Goal: Task Accomplishment & Management: Use online tool/utility

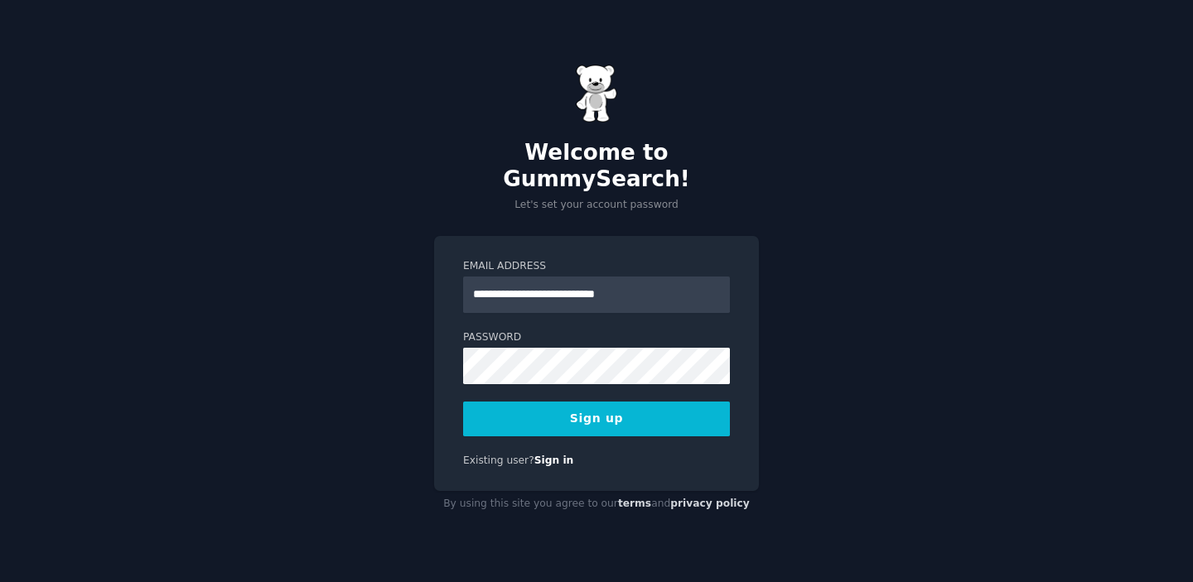
type input "**********"
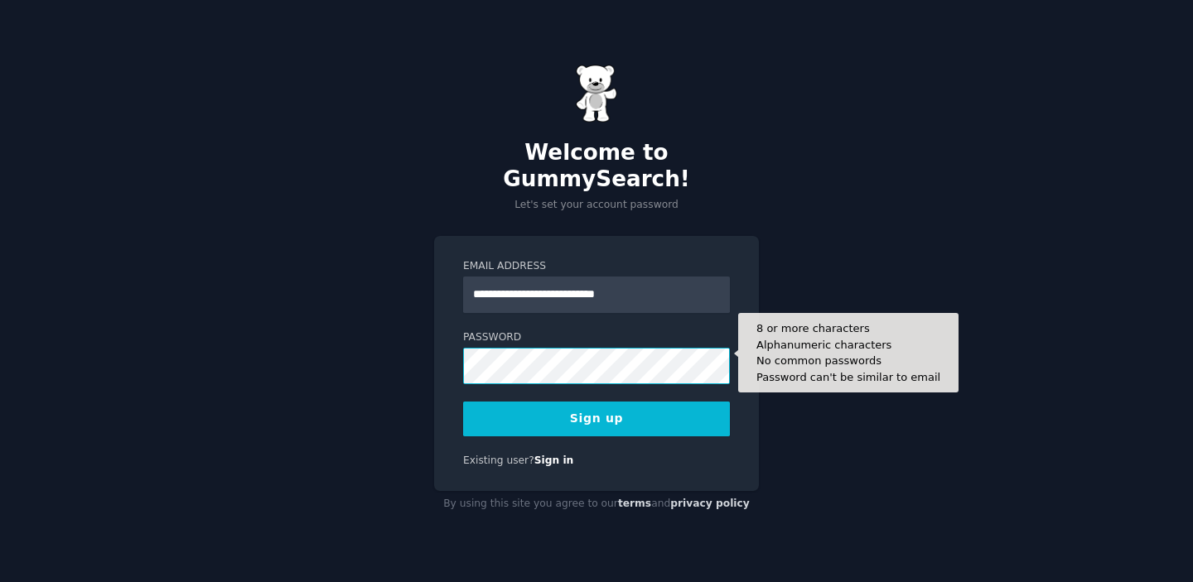
click at [463, 402] on button "Sign up" at bounding box center [596, 419] width 267 height 35
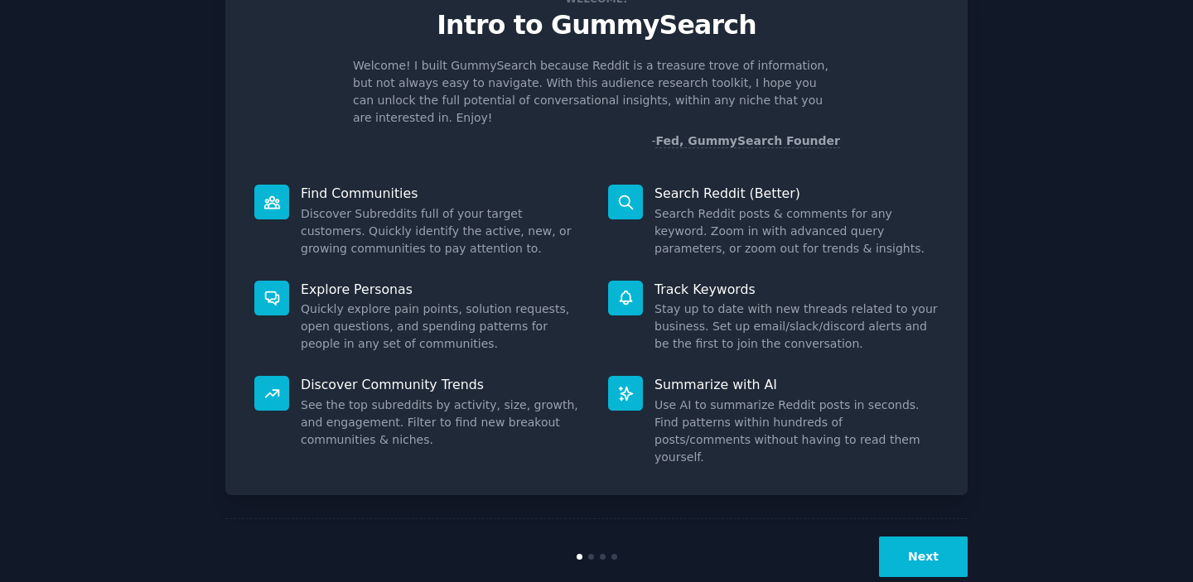
click at [881, 537] on button "Next" at bounding box center [923, 557] width 89 height 41
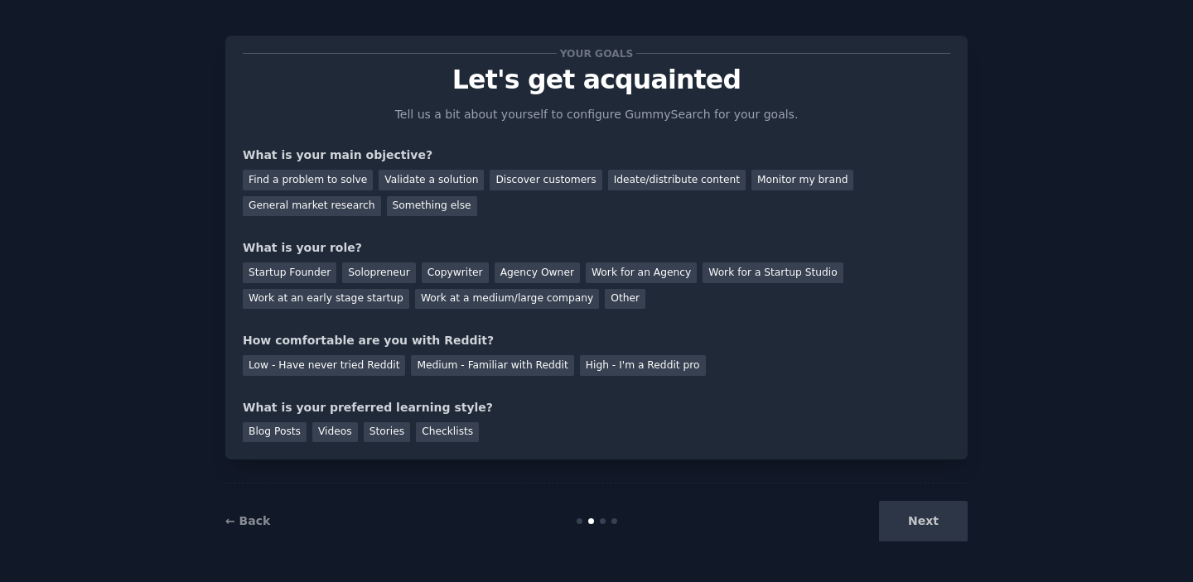
scroll to position [11, 0]
click at [895, 521] on div "Next" at bounding box center [844, 521] width 248 height 41
click at [341, 182] on div "Find a problem to solve" at bounding box center [308, 180] width 130 height 21
click at [630, 277] on div "Work for an Agency" at bounding box center [641, 273] width 111 height 21
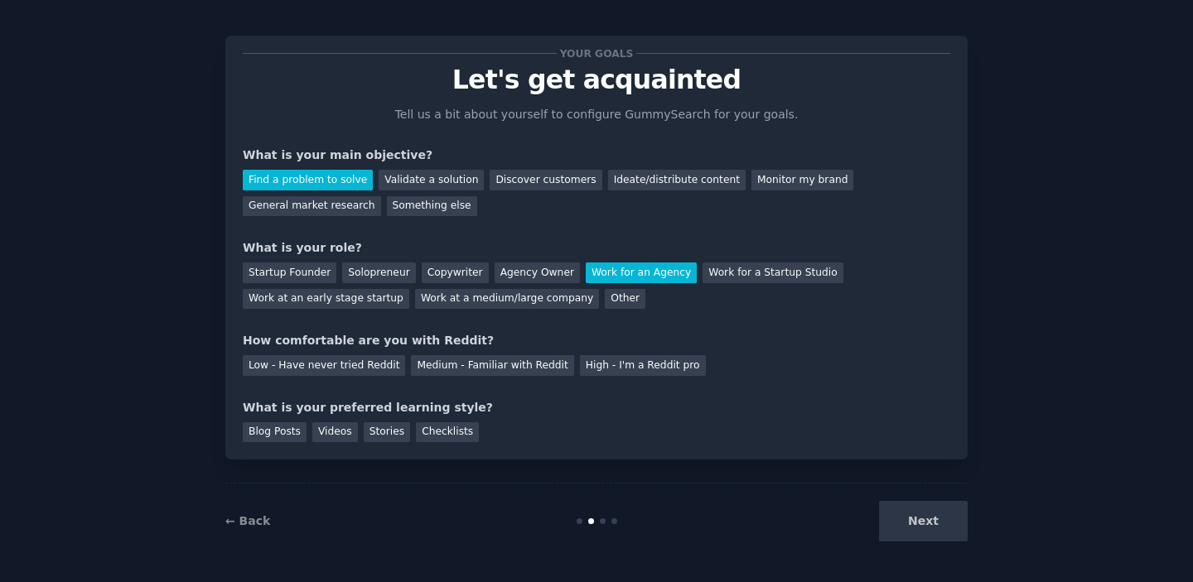
click at [537, 355] on div "Low - Have never tried Reddit Medium - Familiar with Reddit High - I'm a Reddit…" at bounding box center [596, 363] width 707 height 27
drag, startPoint x: 519, startPoint y: 365, endPoint x: 543, endPoint y: 352, distance: 27.4
click at [519, 365] on div "Medium - Familiar with Reddit" at bounding box center [492, 365] width 162 height 21
click at [292, 439] on div "Blog Posts" at bounding box center [275, 432] width 64 height 21
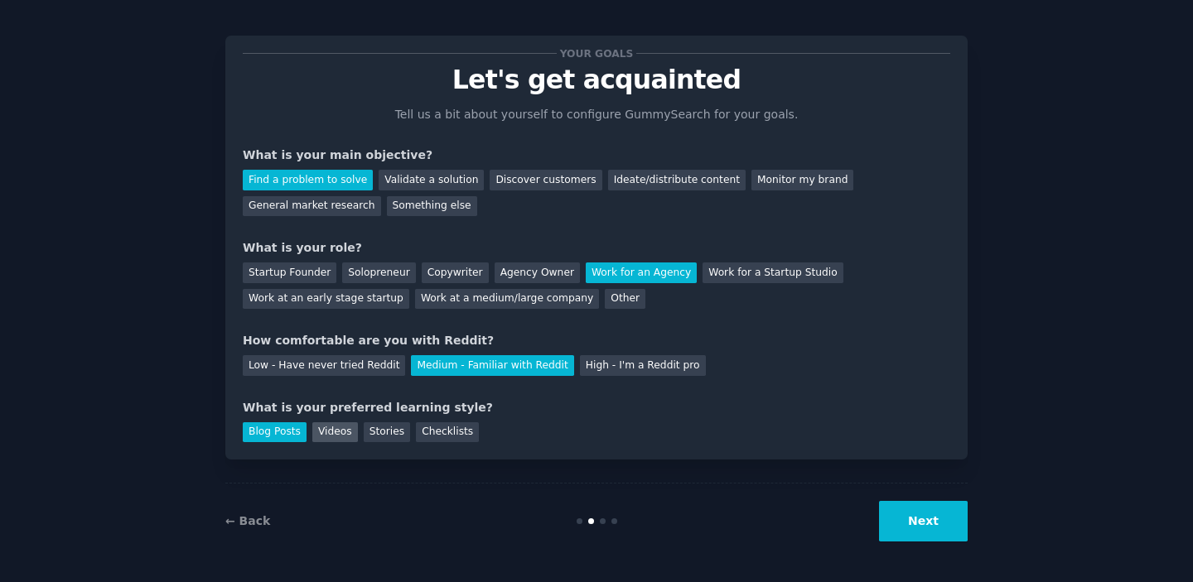
click at [327, 439] on div "Videos" at bounding box center [335, 432] width 46 height 21
click at [380, 439] on div "Stories" at bounding box center [387, 432] width 46 height 21
click at [432, 439] on div "Checklists" at bounding box center [447, 432] width 63 height 21
click at [350, 427] on div "Videos" at bounding box center [335, 432] width 46 height 21
click at [379, 438] on div "Stories" at bounding box center [387, 432] width 46 height 21
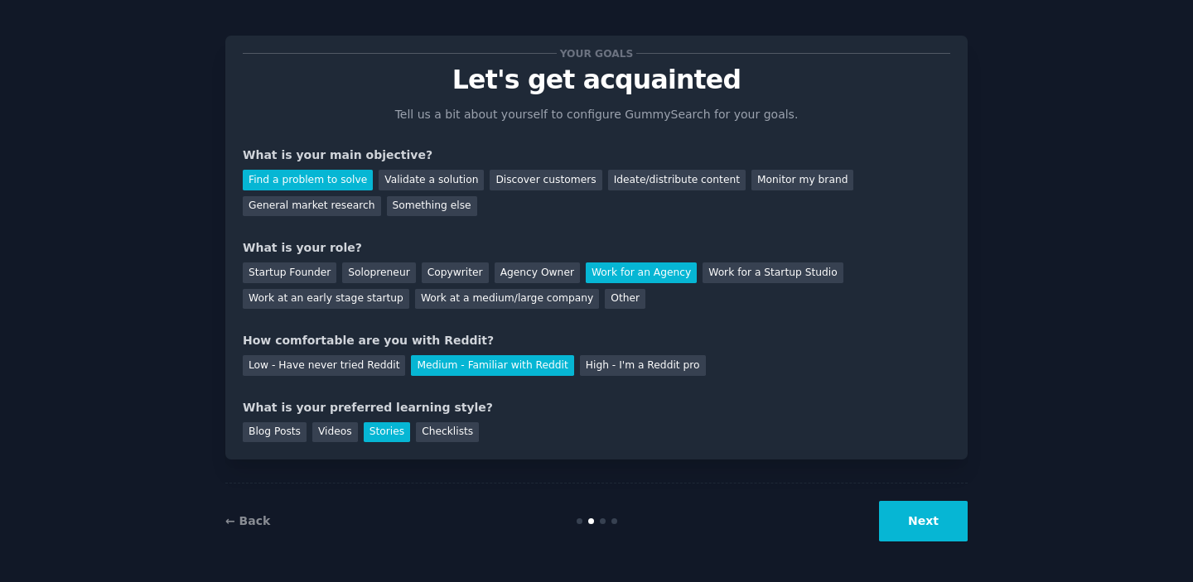
click at [890, 507] on button "Next" at bounding box center [923, 521] width 89 height 41
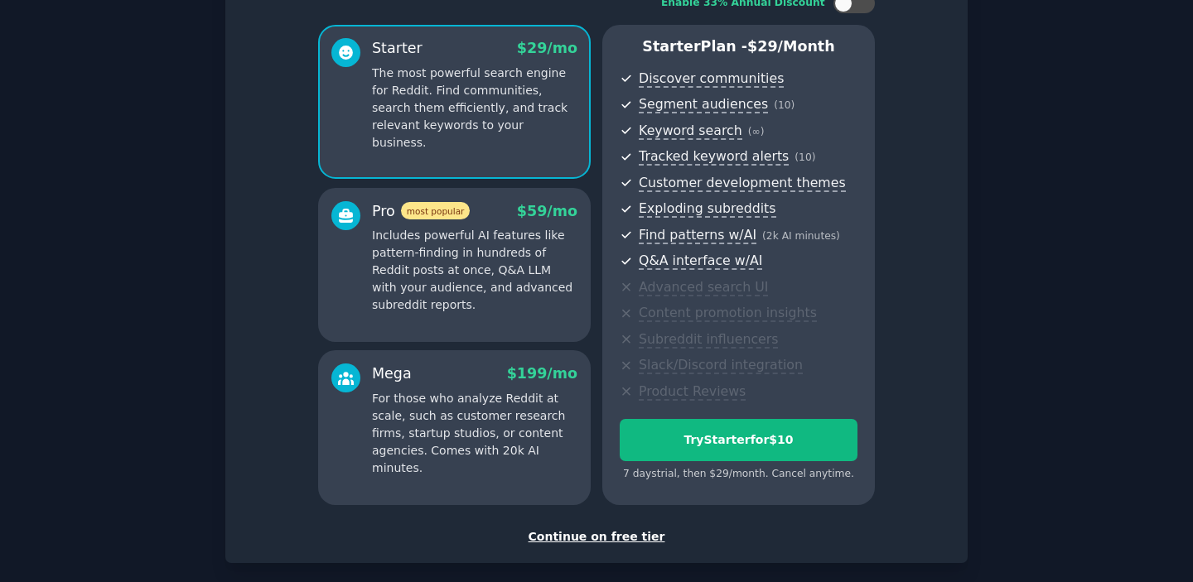
scroll to position [203, 0]
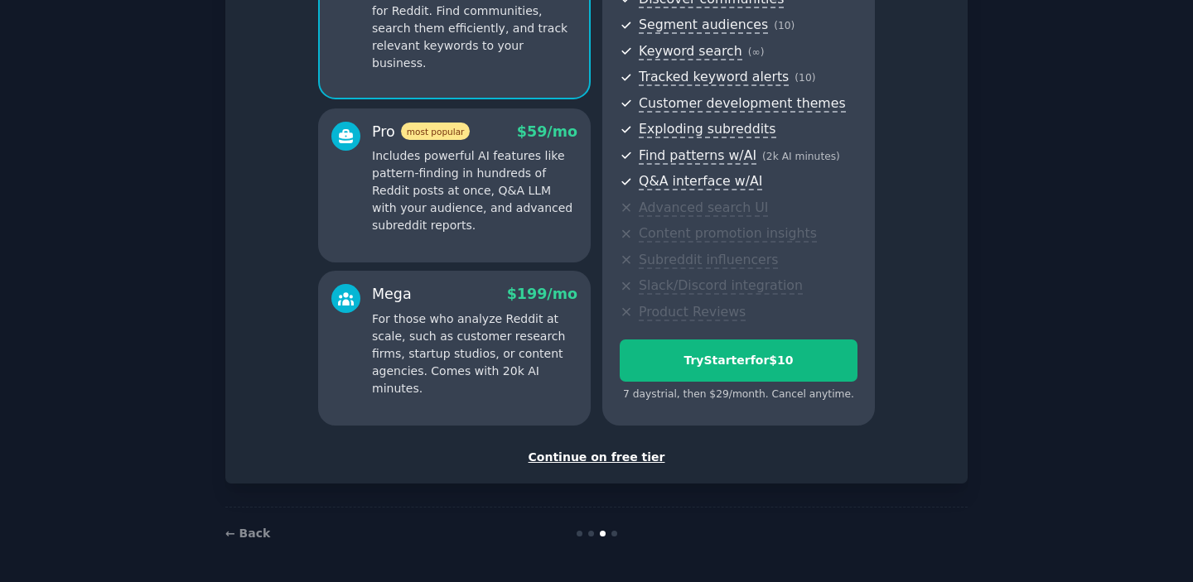
click at [628, 455] on div "Continue on free tier" at bounding box center [596, 457] width 707 height 17
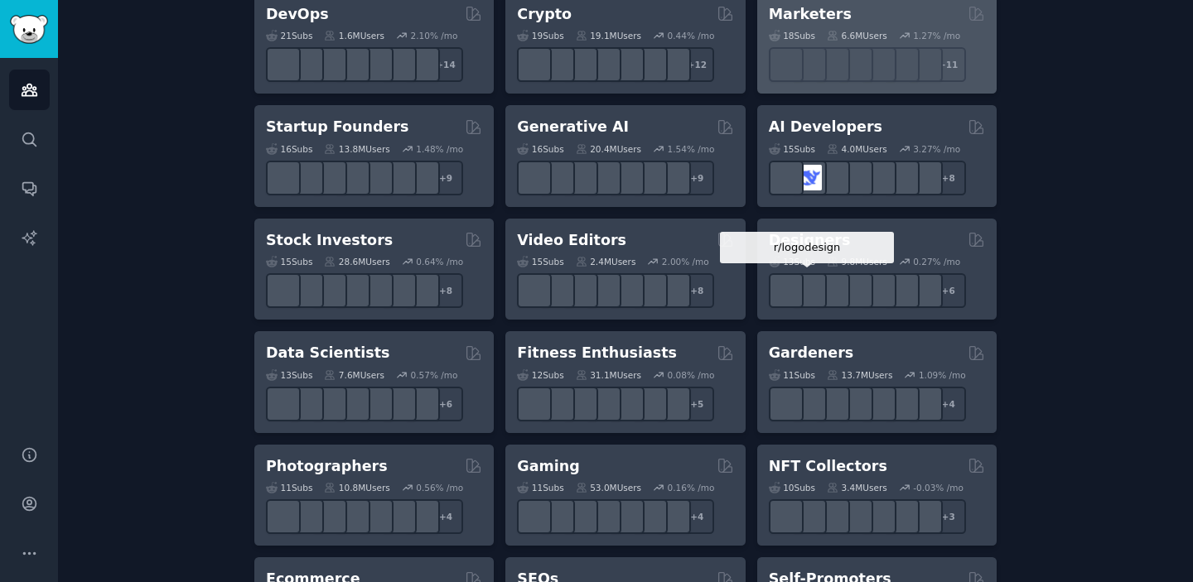
scroll to position [448, 0]
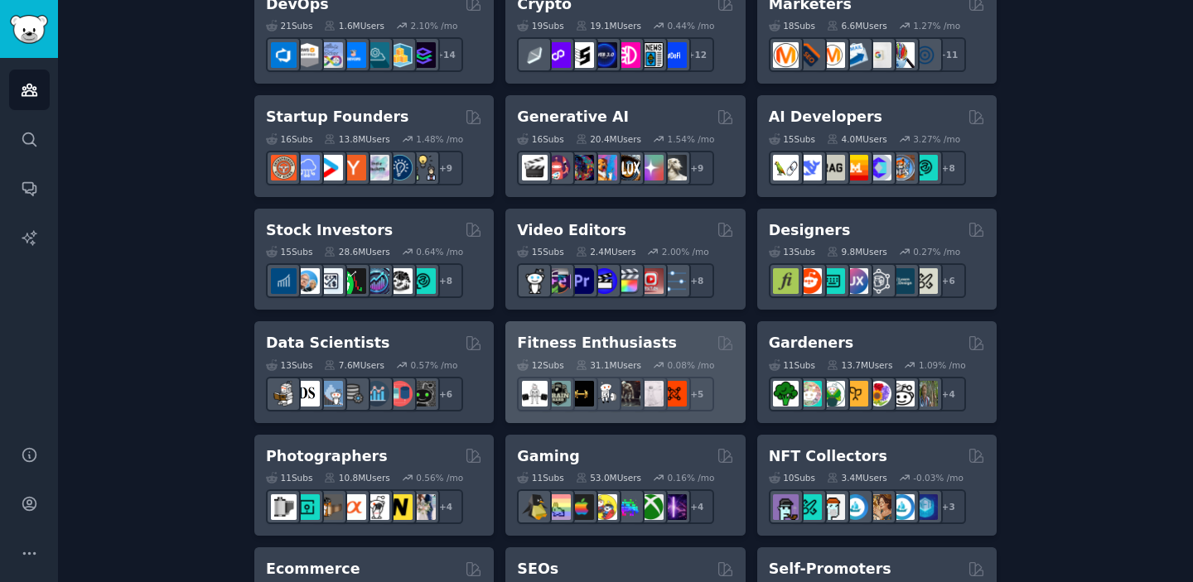
click at [673, 340] on div "Fitness Enthusiasts Curated by GummySearch" at bounding box center [625, 343] width 216 height 21
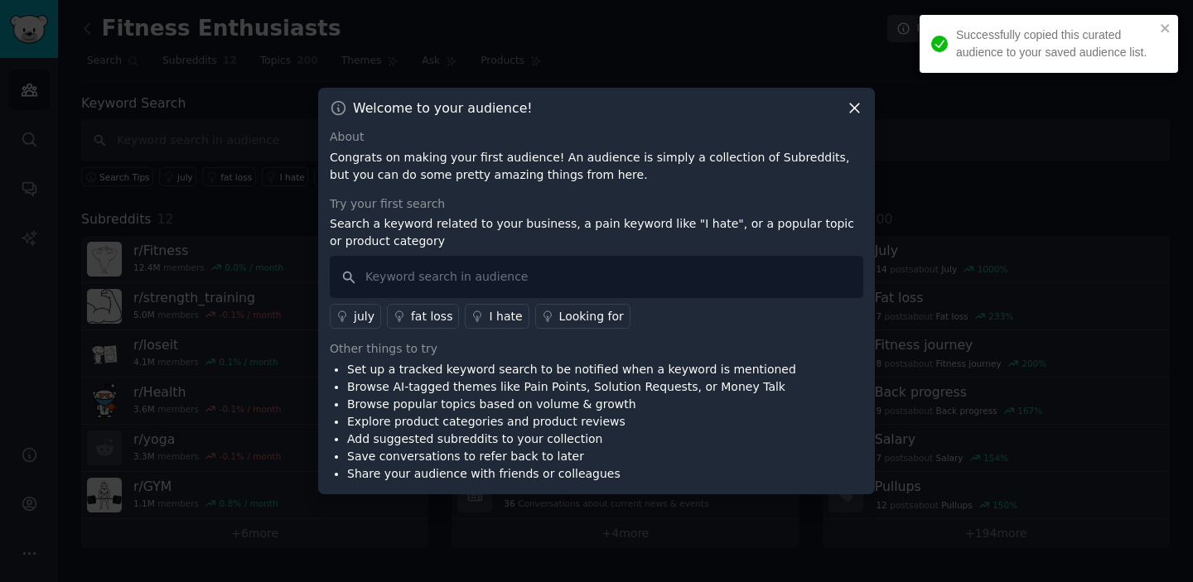
click at [855, 107] on icon at bounding box center [854, 108] width 9 height 9
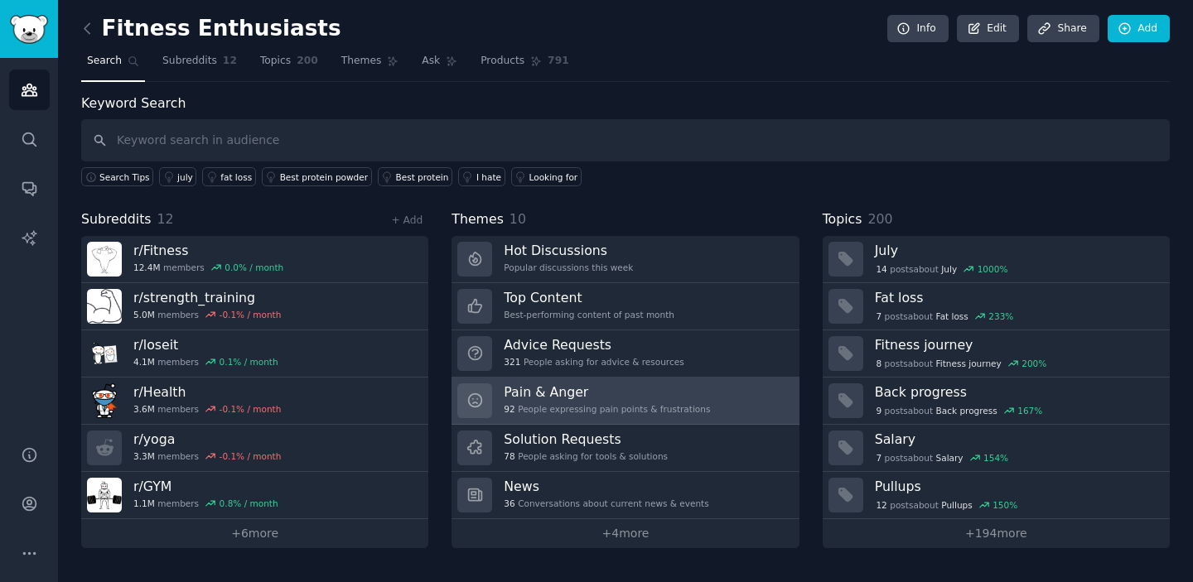
click at [629, 399] on h3 "Pain & Anger" at bounding box center [607, 392] width 206 height 17
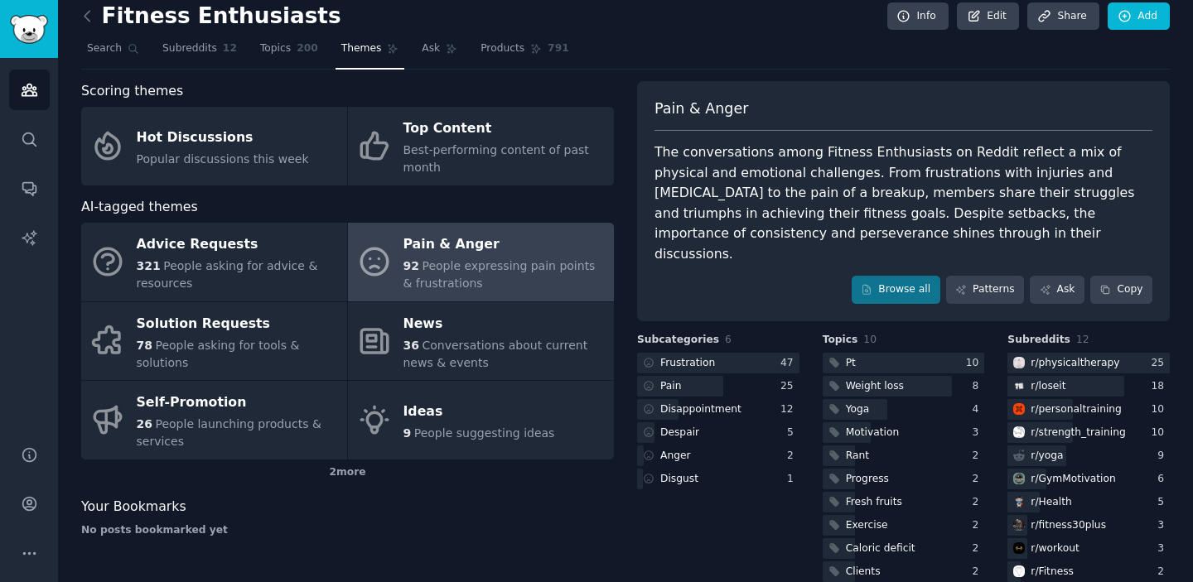
scroll to position [9, 0]
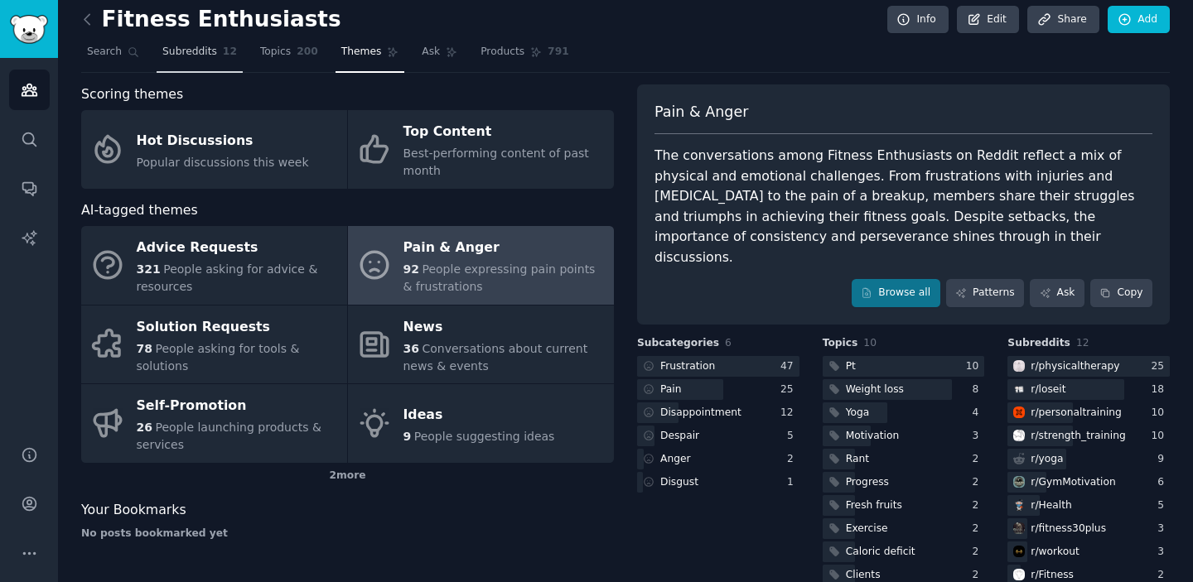
click at [195, 55] on span "Subreddits" at bounding box center [189, 52] width 55 height 15
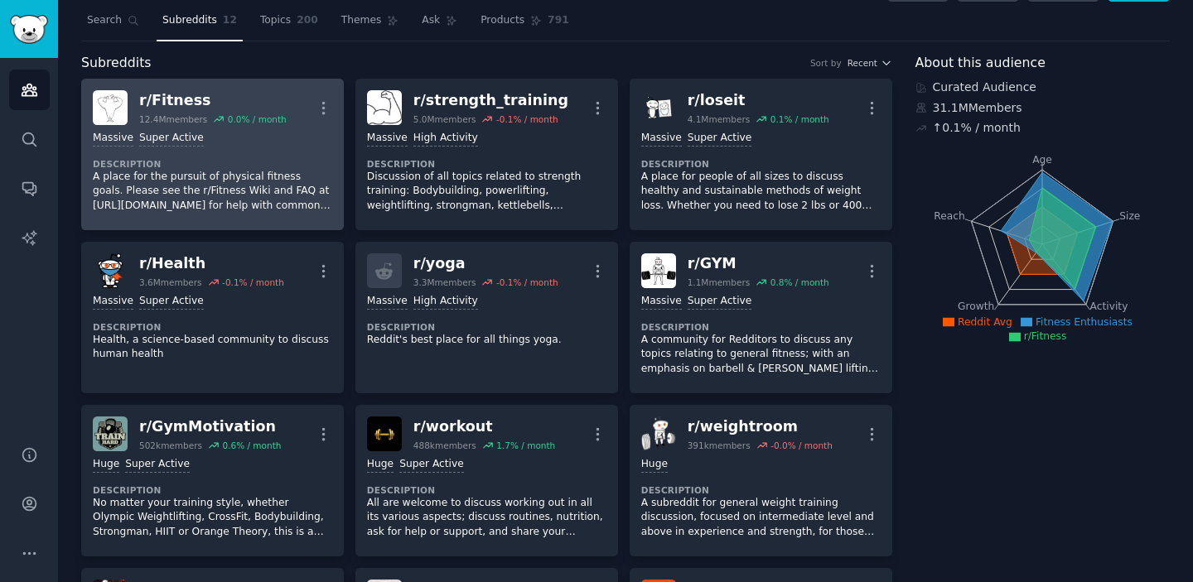
scroll to position [33, 0]
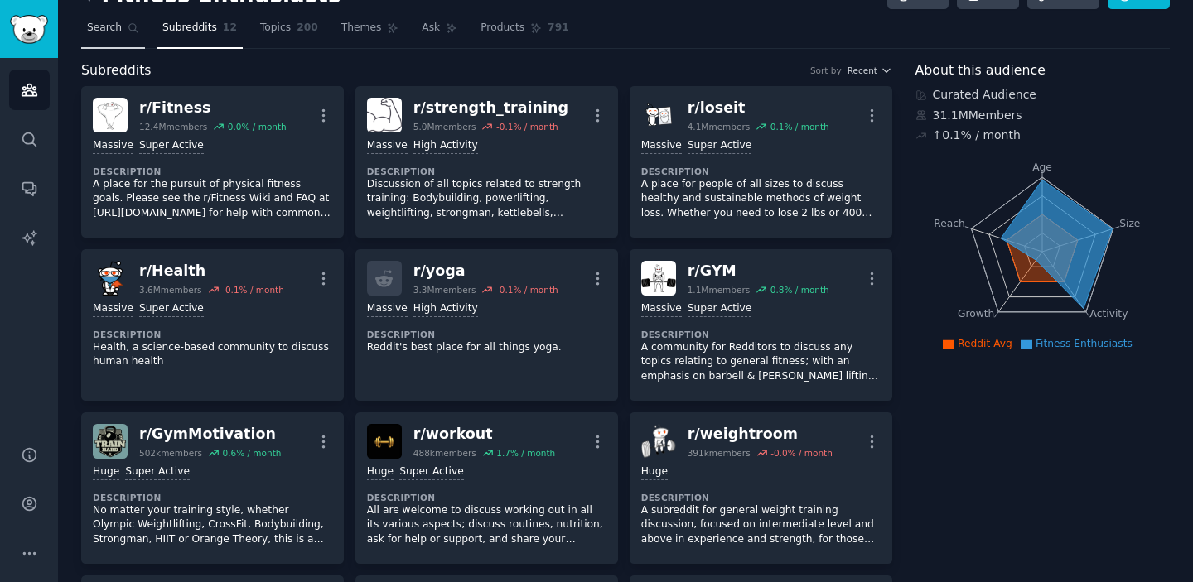
click at [118, 36] on link "Search" at bounding box center [113, 32] width 64 height 34
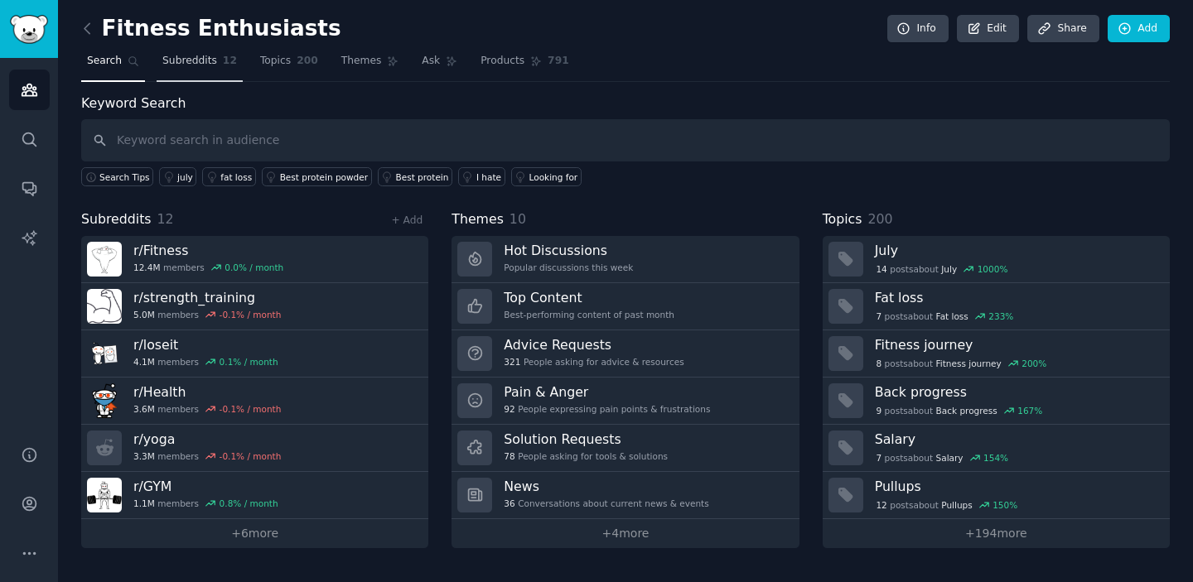
click at [191, 78] on link "Subreddits 12" at bounding box center [200, 65] width 86 height 34
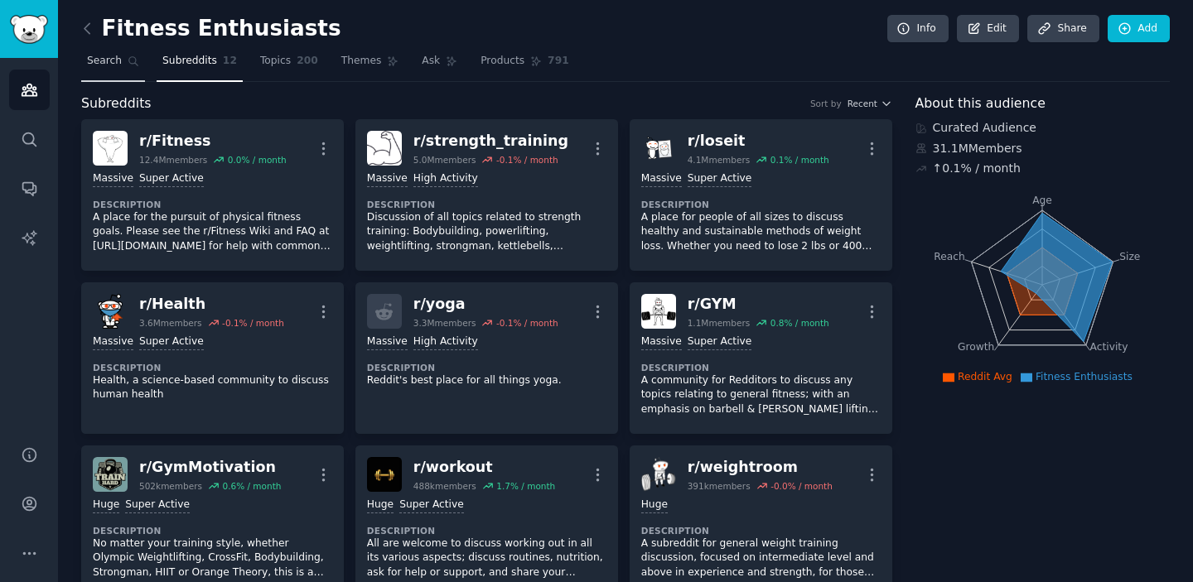
click at [105, 52] on link "Search" at bounding box center [113, 65] width 64 height 34
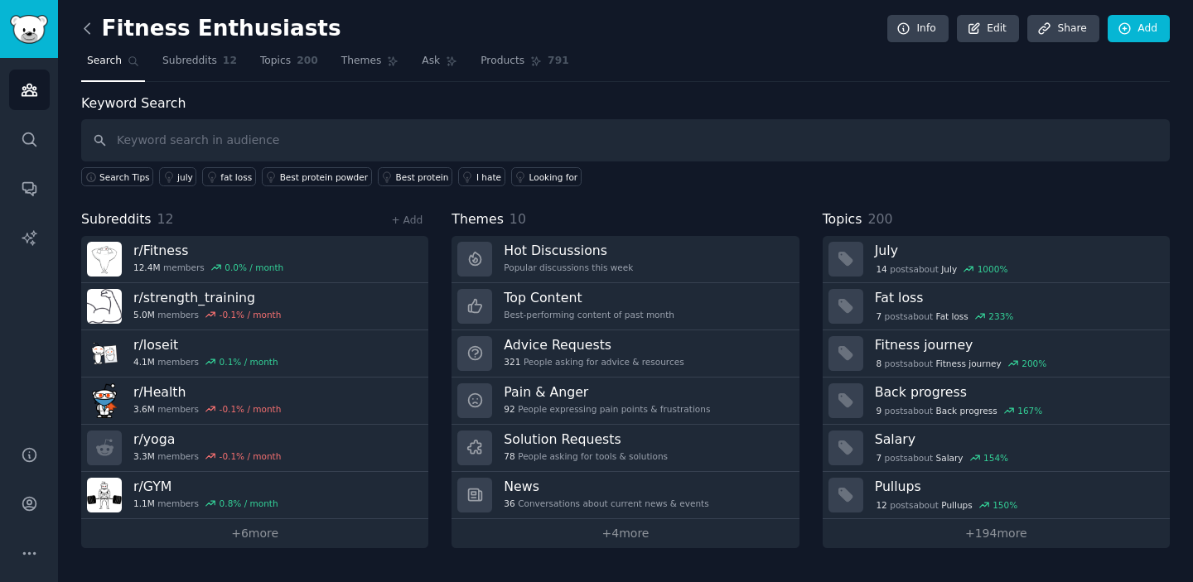
click at [94, 36] on icon at bounding box center [87, 28] width 17 height 17
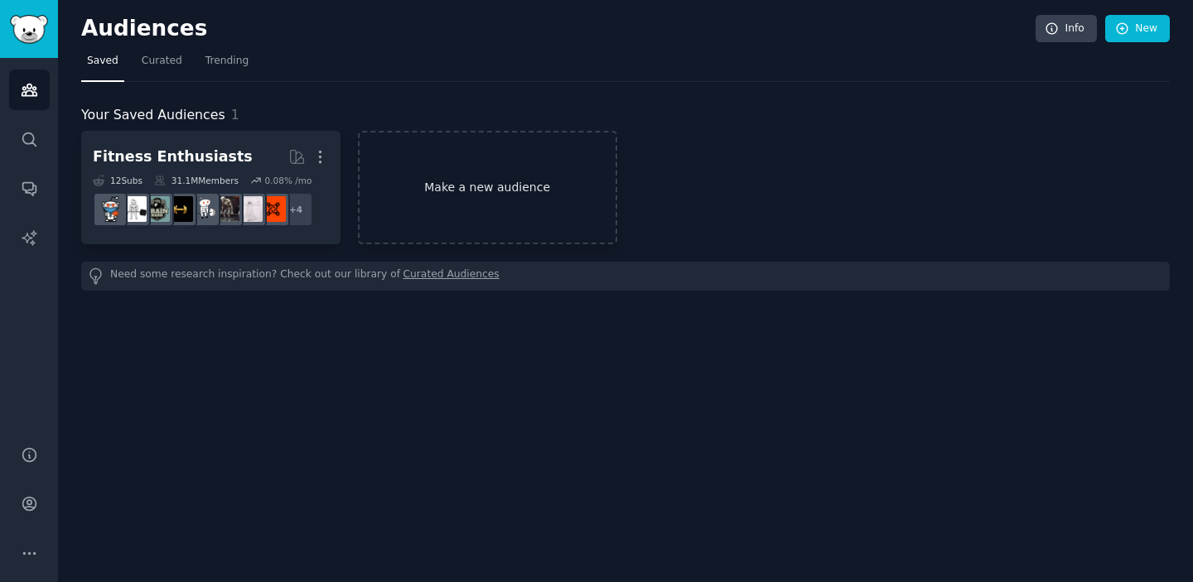
click at [473, 202] on link "Make a new audience" at bounding box center [487, 187] width 259 height 113
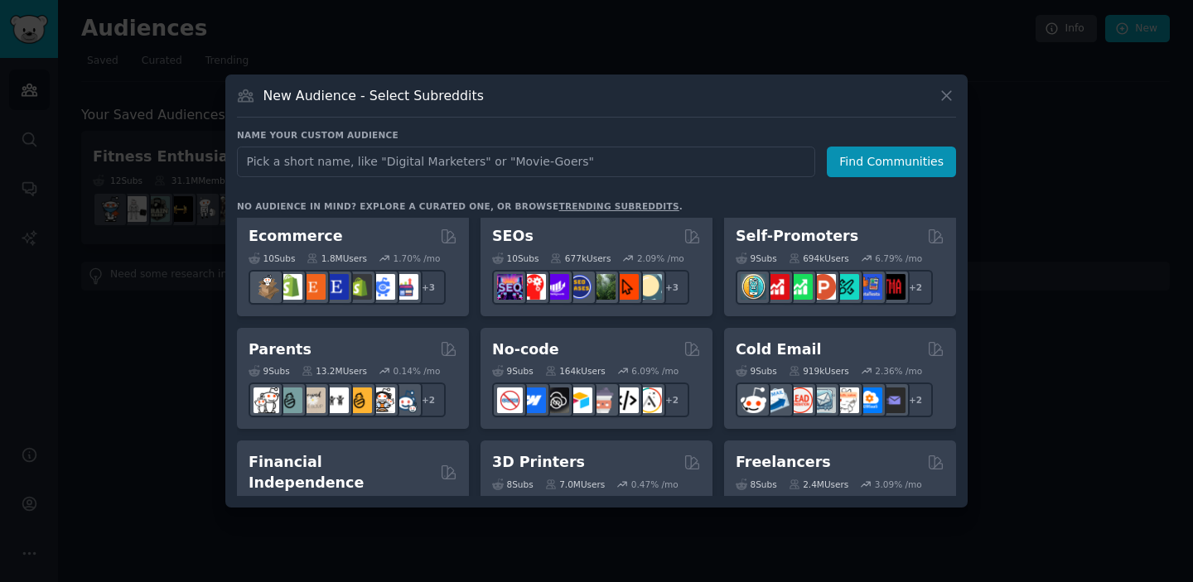
scroll to position [683, 0]
